Goal: Book appointment/travel/reservation

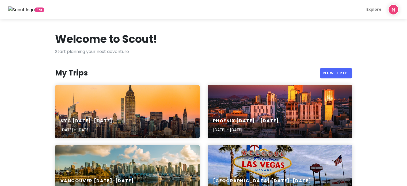
click at [128, 102] on div "NYC [DATE]-[DATE] [DATE] - [DATE]" at bounding box center [127, 111] width 144 height 53
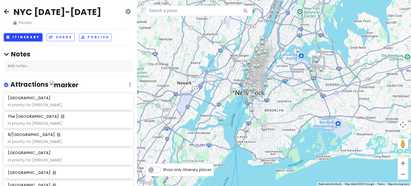
click at [23, 35] on button "Itinerary" at bounding box center [23, 37] width 38 height 8
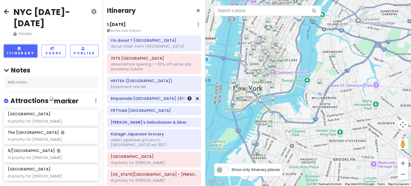
click at [135, 101] on div "Empanada [GEOGRAPHIC_DATA] (40th St)" at bounding box center [154, 98] width 87 height 7
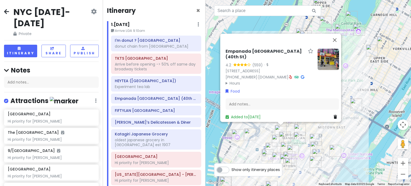
click at [318, 49] on img at bounding box center [327, 58] width 21 height 21
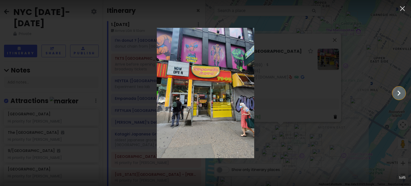
click at [399, 93] on icon "Show slide 2 of 5" at bounding box center [398, 92] width 3 height 5
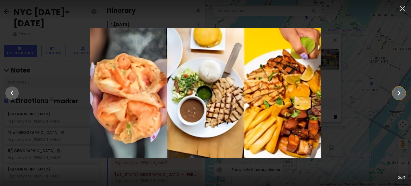
click at [399, 93] on icon "Show slide 3 of 5" at bounding box center [398, 92] width 3 height 5
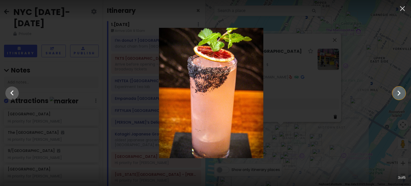
click at [399, 93] on icon "Show slide 4 of 5" at bounding box center [398, 92] width 3 height 5
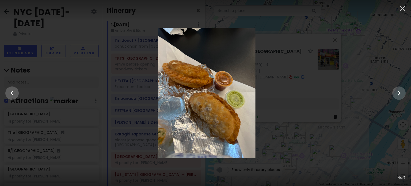
click at [321, 86] on div at bounding box center [206, 93] width 411 height 130
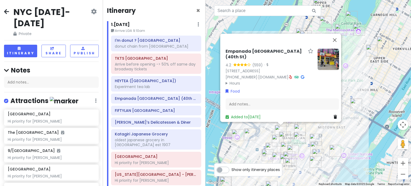
click at [223, 74] on div "Empanada Mama Times Square (40th St) 4.2 (559) · [STREET_ADDRESS] [PHONE_NUMBER…" at bounding box center [282, 83] width 118 height 75
click at [289, 75] on icon at bounding box center [290, 77] width 3 height 4
